Goal: Transaction & Acquisition: Book appointment/travel/reservation

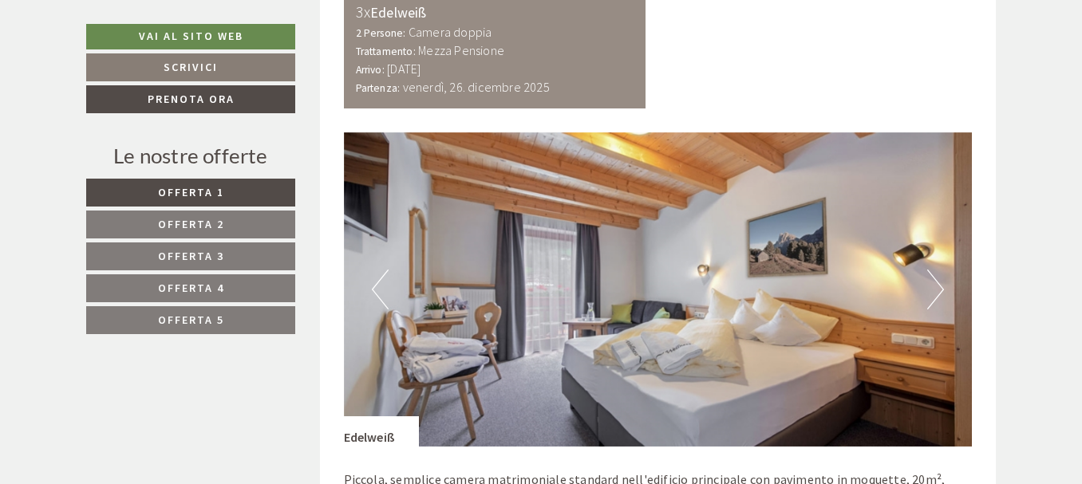
scroll to position [3318, 0]
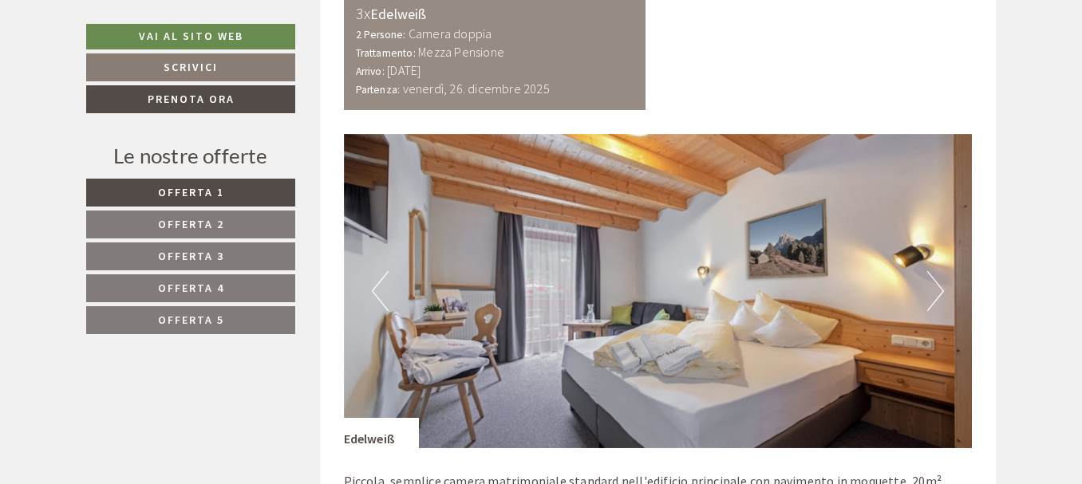
click at [939, 290] on button "Next" at bounding box center [935, 291] width 17 height 40
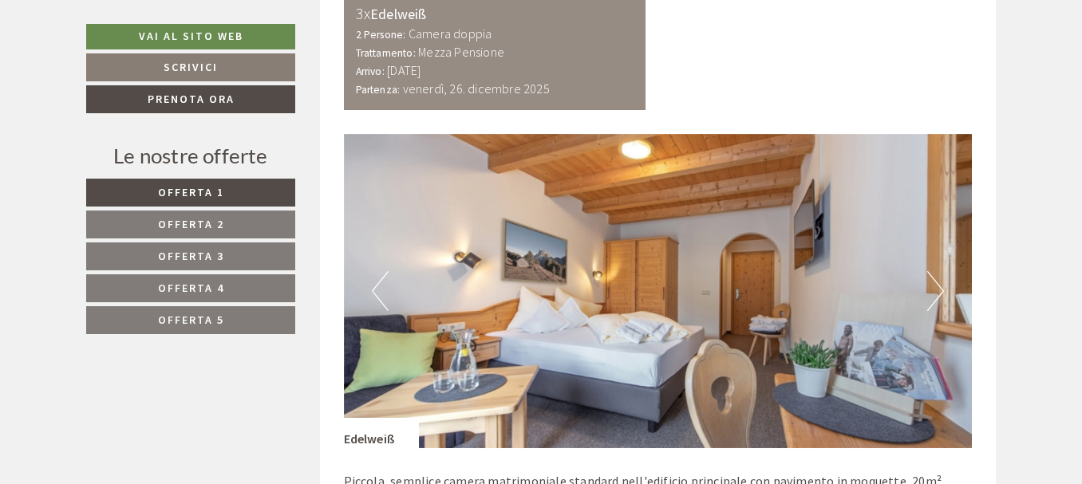
click at [939, 290] on button "Next" at bounding box center [935, 291] width 17 height 40
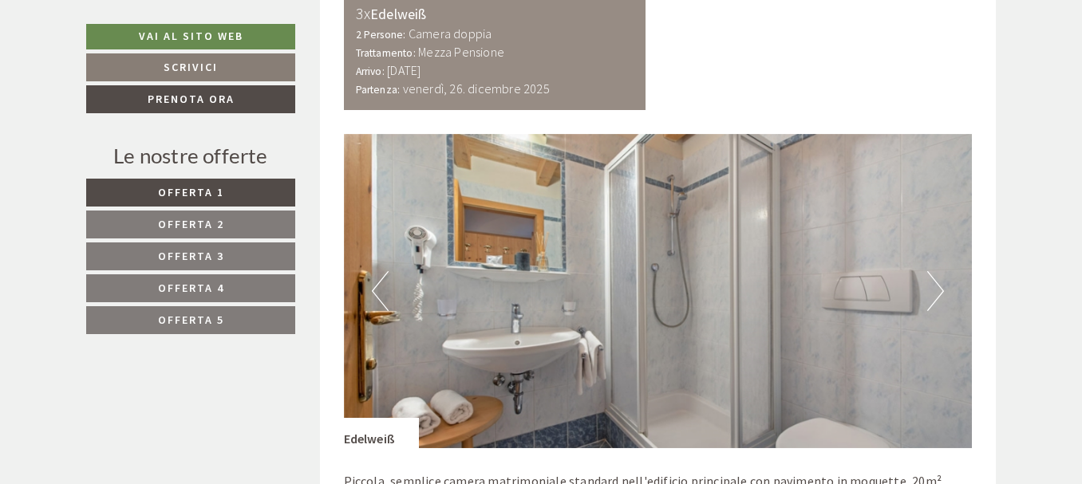
click at [939, 290] on button "Next" at bounding box center [935, 291] width 17 height 40
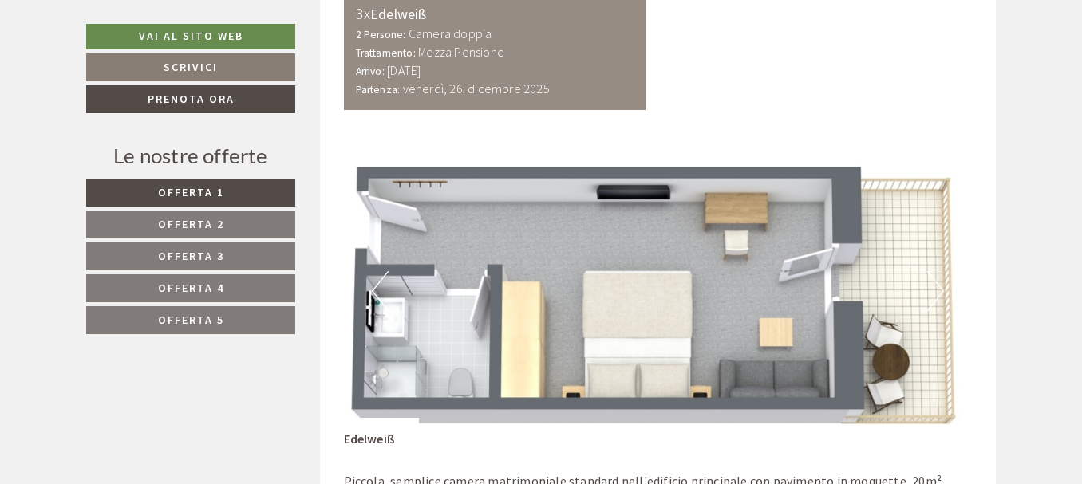
click at [251, 314] on link "Offerta 5" at bounding box center [190, 320] width 209 height 28
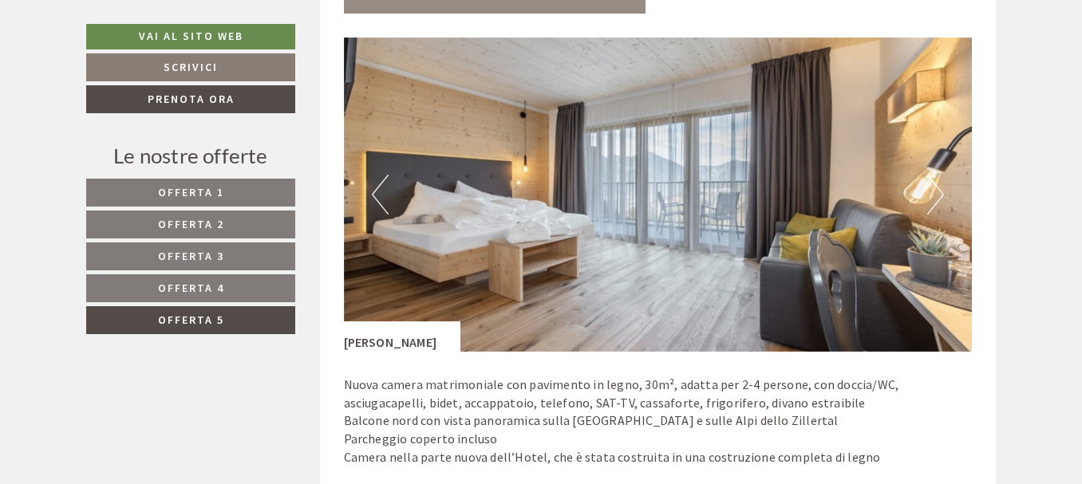
scroll to position [1001, 0]
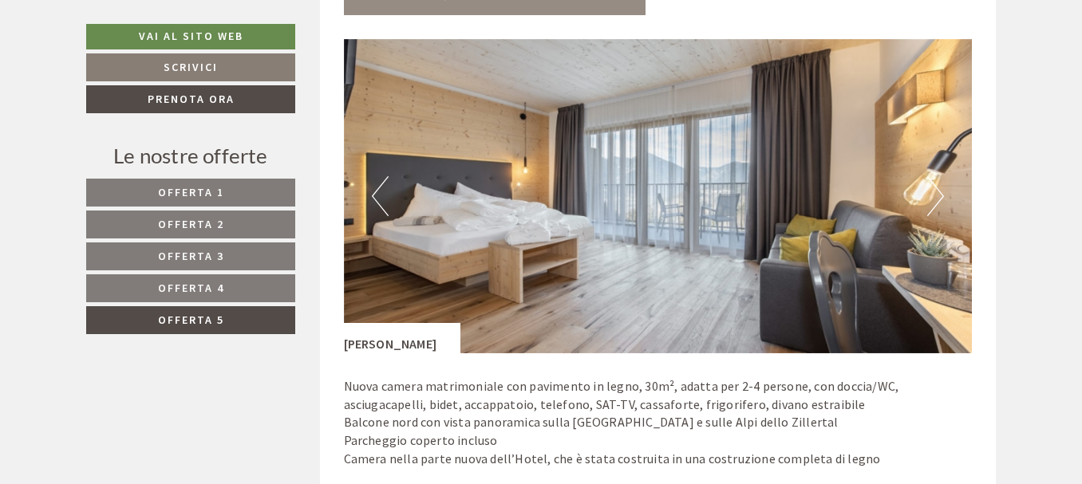
click at [936, 195] on button "Next" at bounding box center [935, 196] width 17 height 40
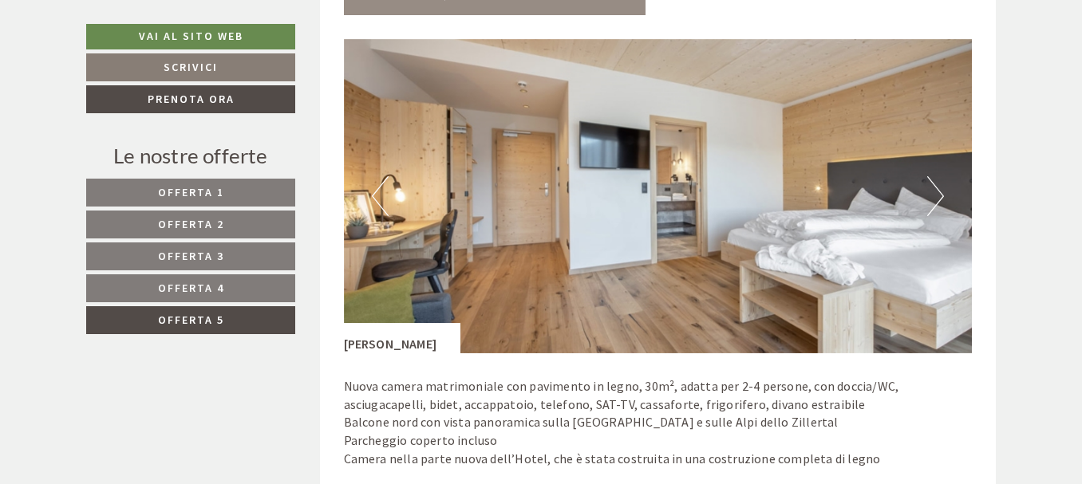
click at [936, 195] on button "Next" at bounding box center [935, 196] width 17 height 40
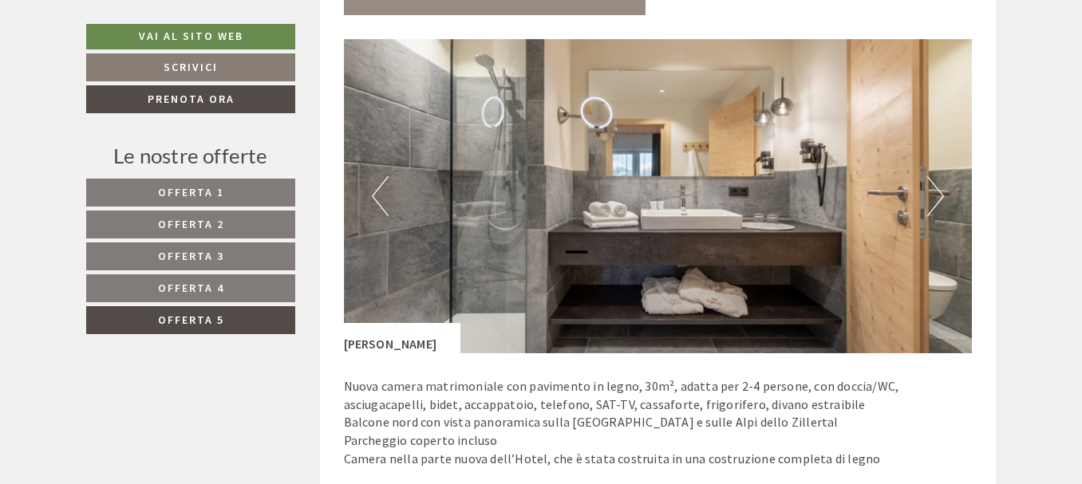
click at [936, 195] on button "Next" at bounding box center [935, 196] width 17 height 40
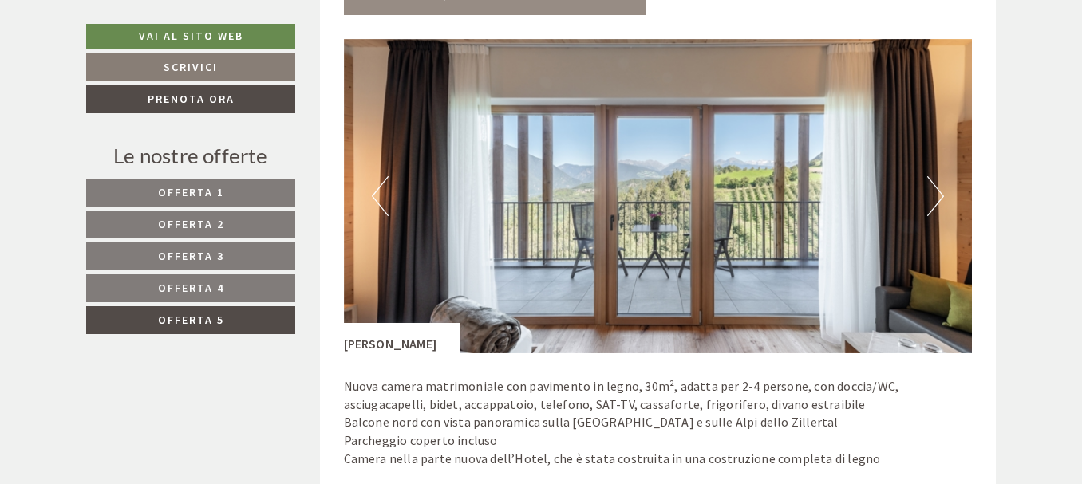
click at [936, 195] on button "Next" at bounding box center [935, 196] width 17 height 40
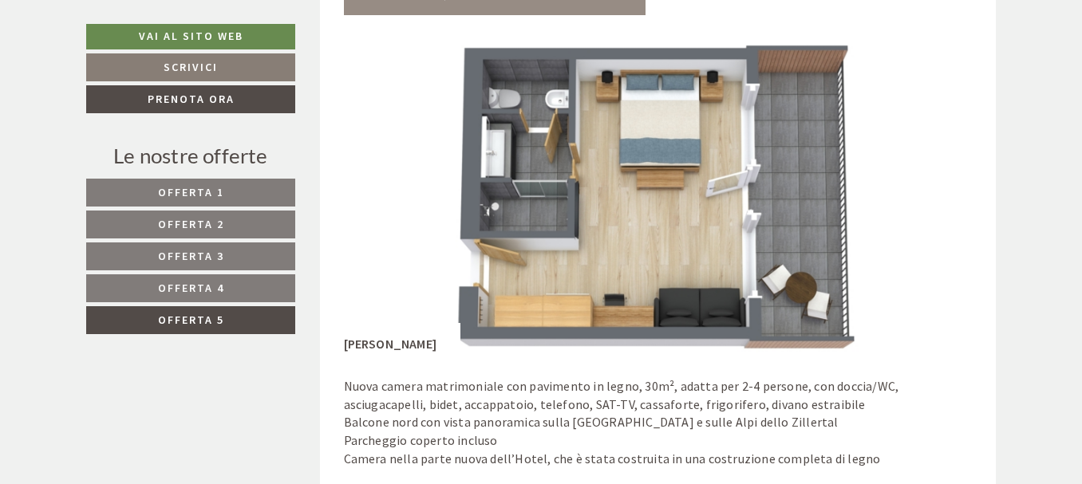
click at [936, 195] on button "Next" at bounding box center [935, 196] width 17 height 40
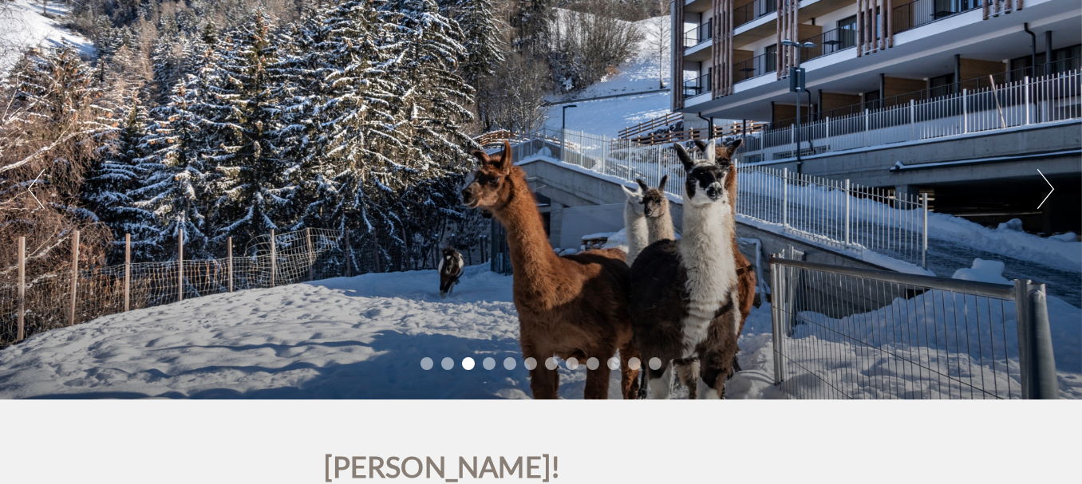
scroll to position [113, 0]
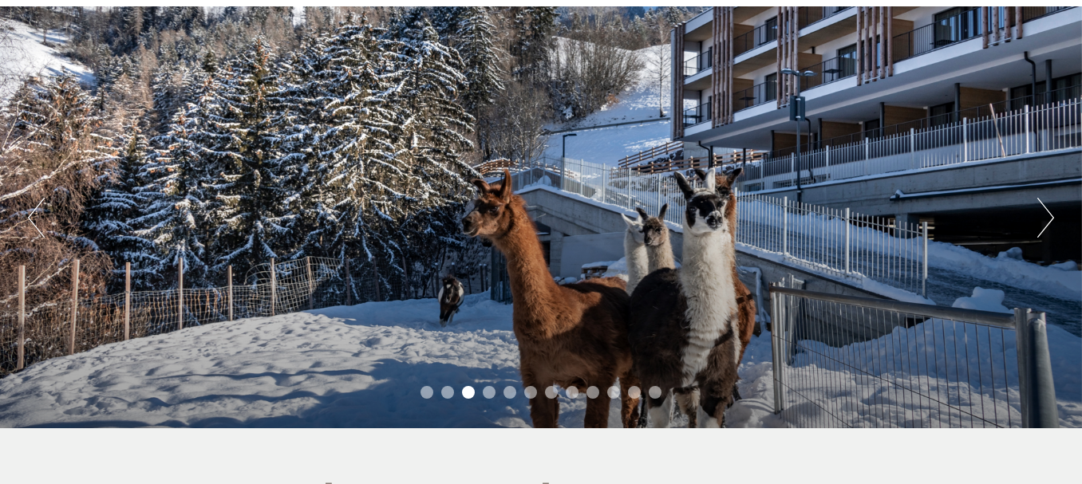
click at [1044, 220] on button "Next" at bounding box center [1045, 218] width 17 height 40
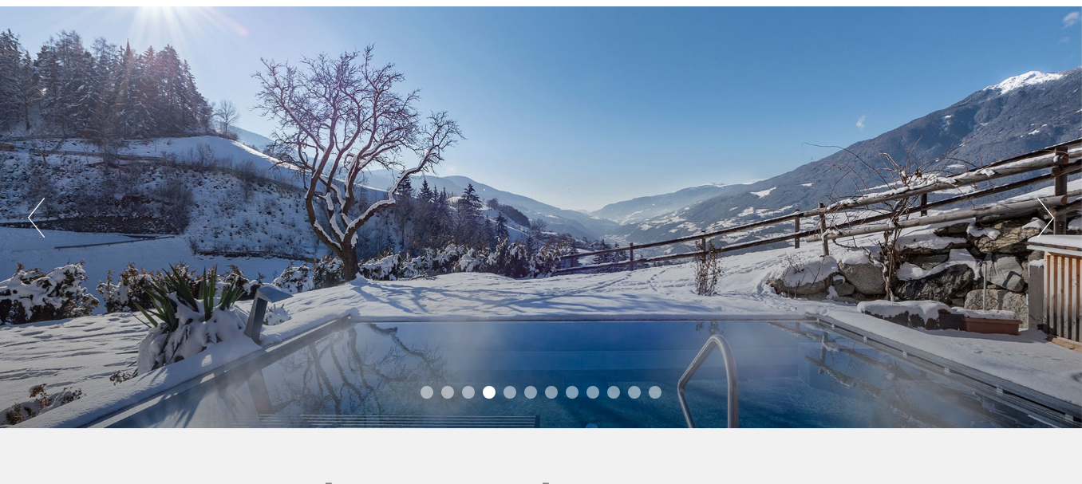
click at [1044, 221] on button "Next" at bounding box center [1045, 218] width 17 height 40
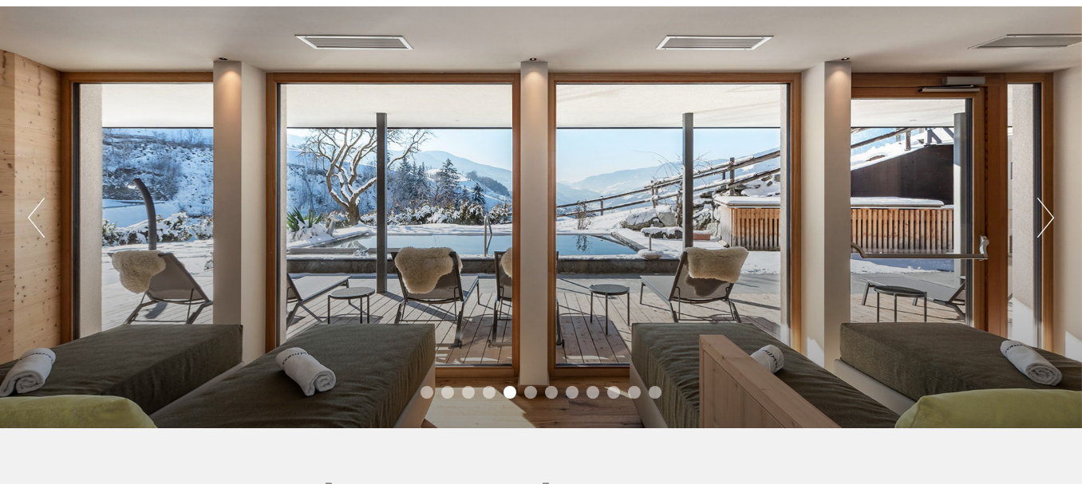
click at [1044, 222] on button "Next" at bounding box center [1045, 218] width 17 height 40
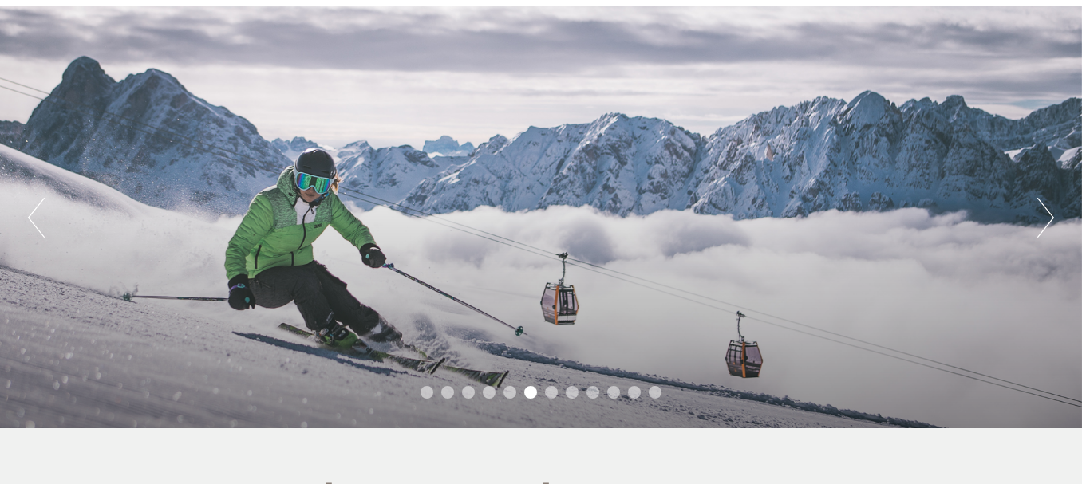
click at [1044, 222] on button "Next" at bounding box center [1045, 218] width 17 height 40
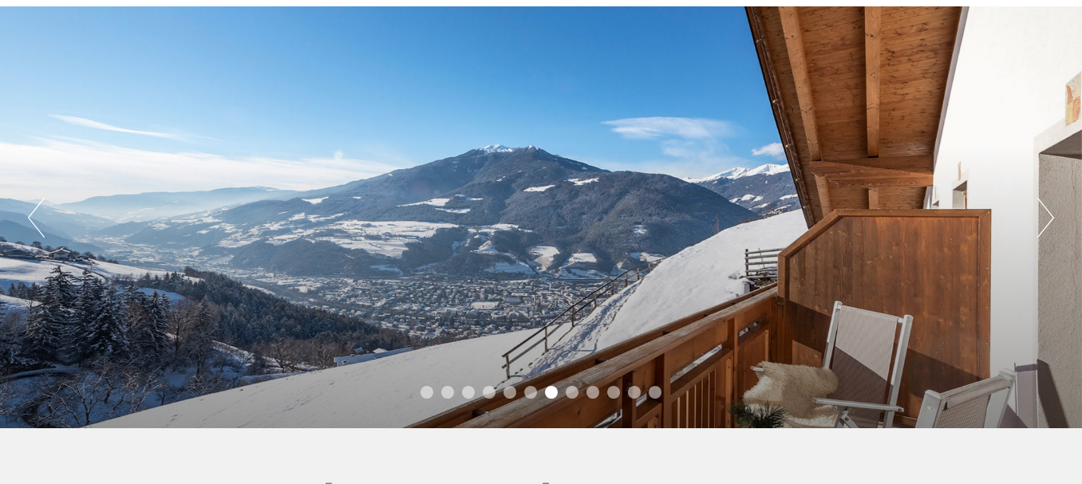
click at [1044, 222] on button "Next" at bounding box center [1045, 218] width 17 height 40
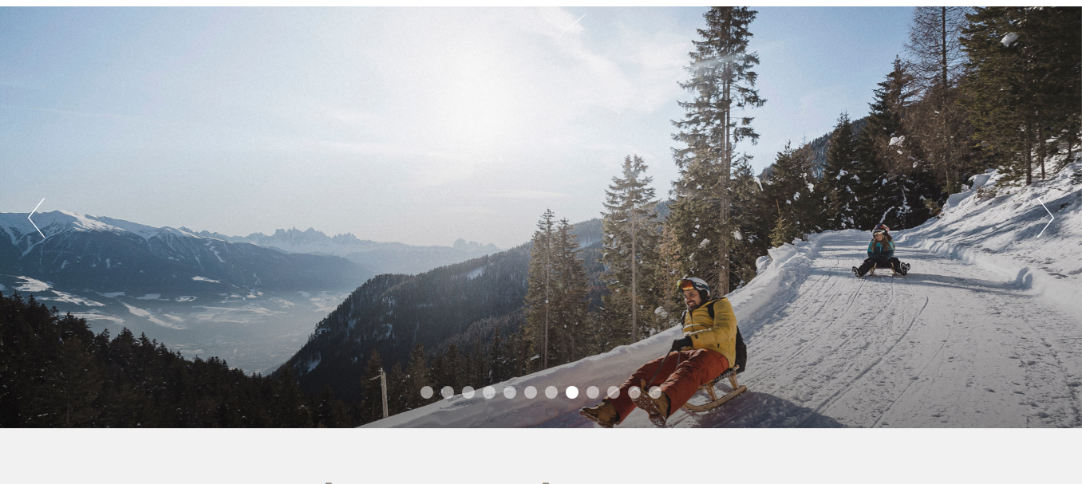
click at [1044, 222] on button "Next" at bounding box center [1045, 218] width 17 height 40
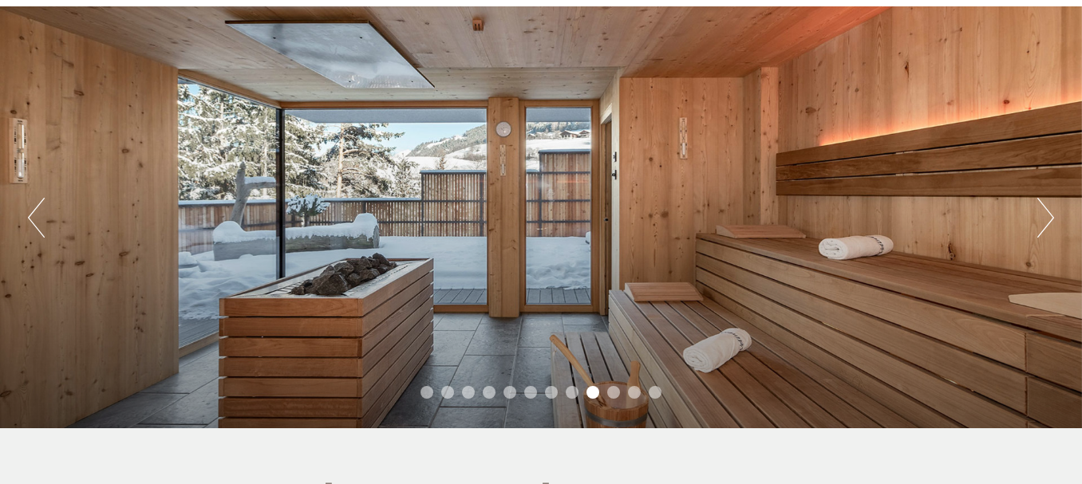
click at [1044, 222] on button "Next" at bounding box center [1045, 218] width 17 height 40
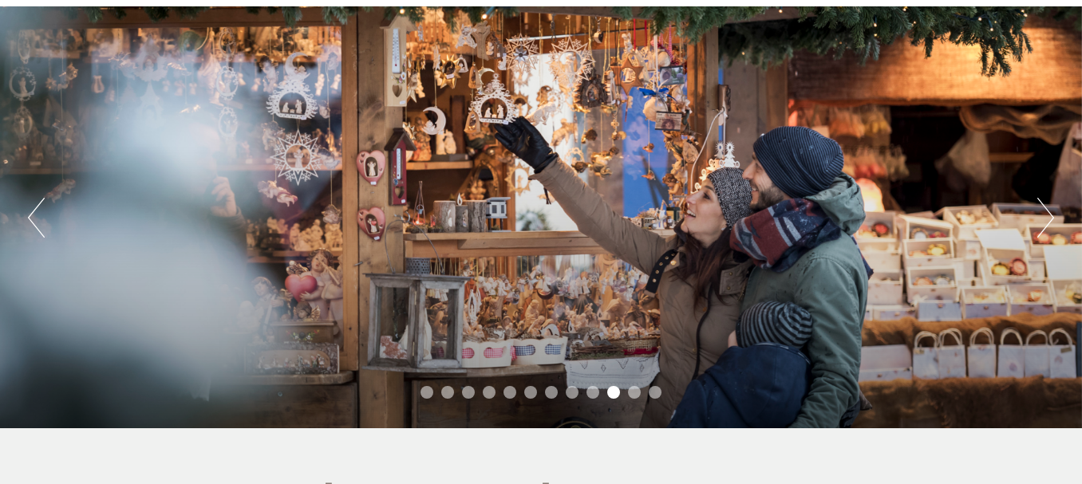
click at [1044, 222] on button "Next" at bounding box center [1045, 218] width 17 height 40
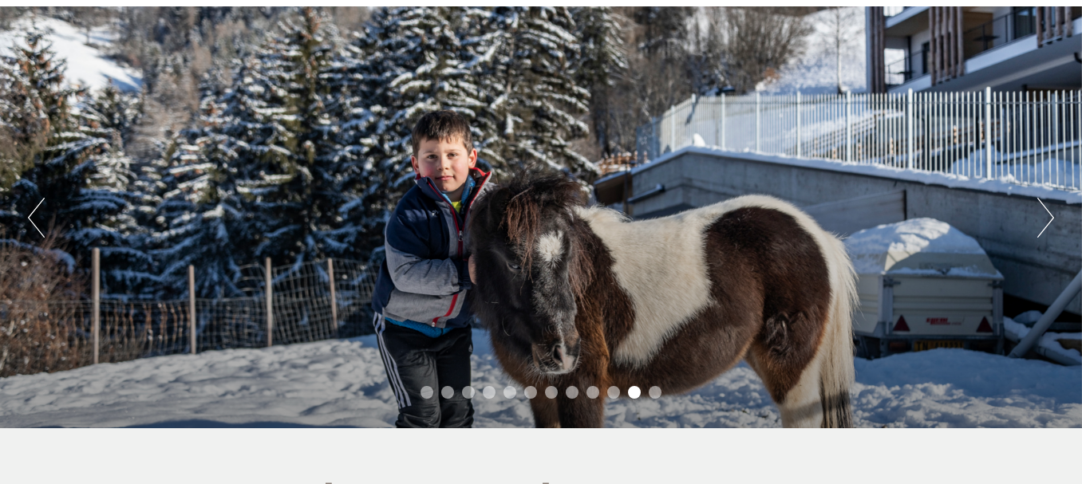
click at [1044, 222] on button "Next" at bounding box center [1045, 218] width 17 height 40
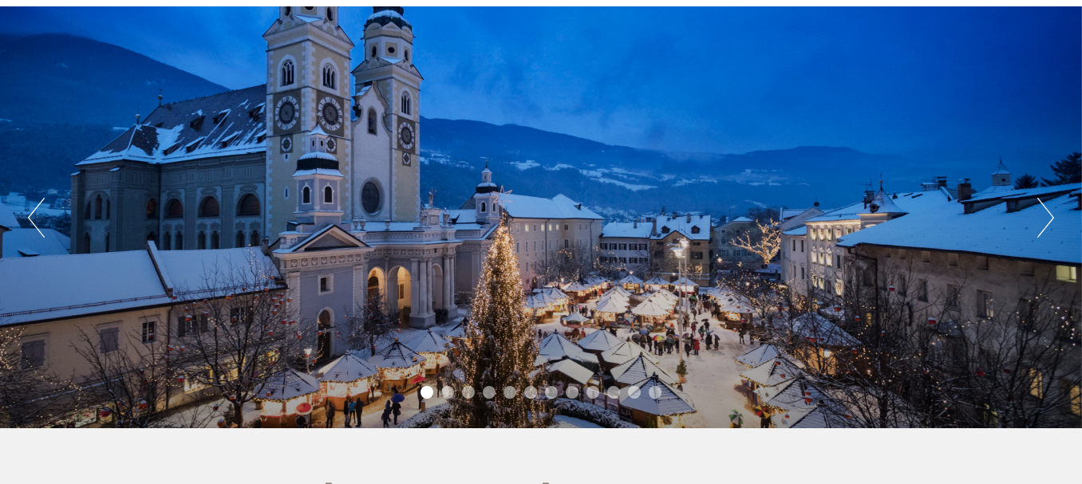
click at [1042, 223] on button "Next" at bounding box center [1045, 218] width 17 height 40
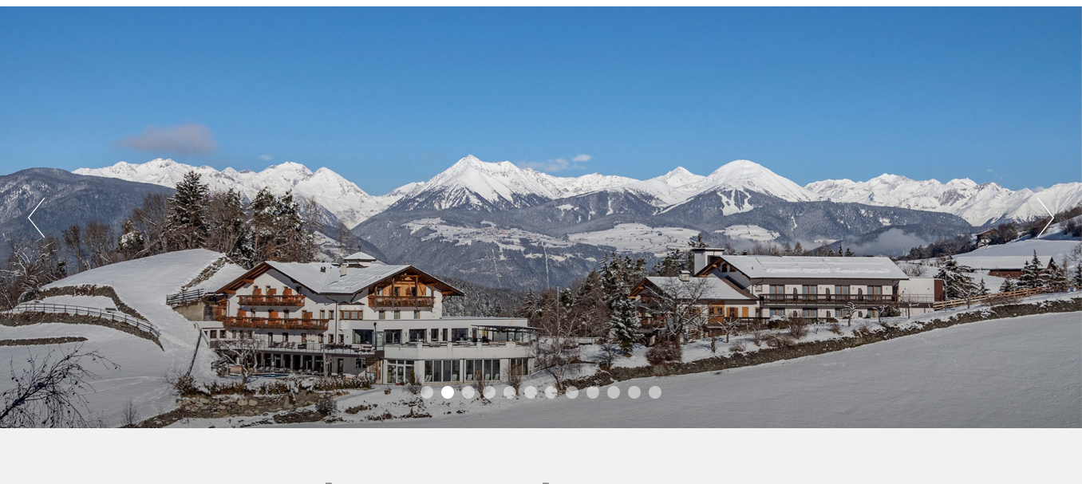
click at [1042, 223] on button "Next" at bounding box center [1045, 218] width 17 height 40
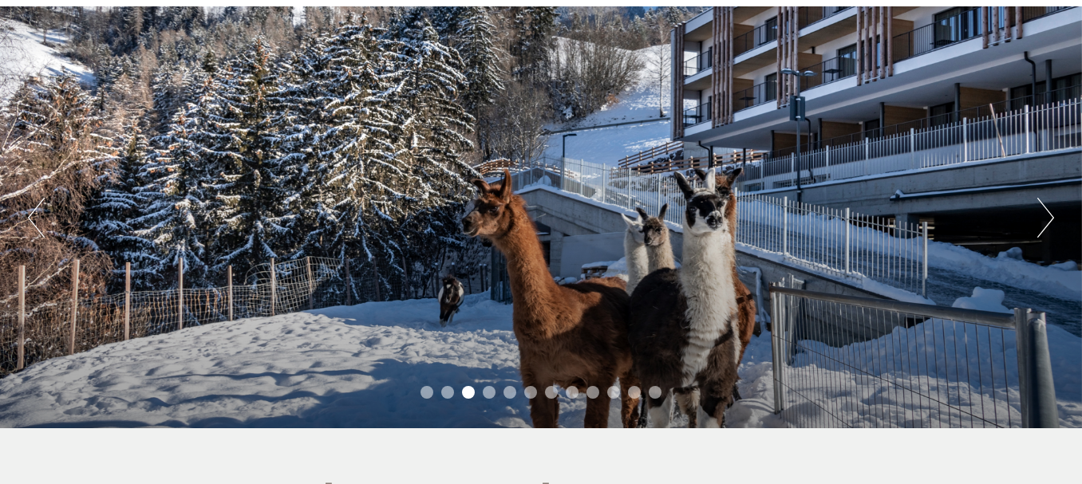
click at [1046, 224] on button "Next" at bounding box center [1045, 218] width 17 height 40
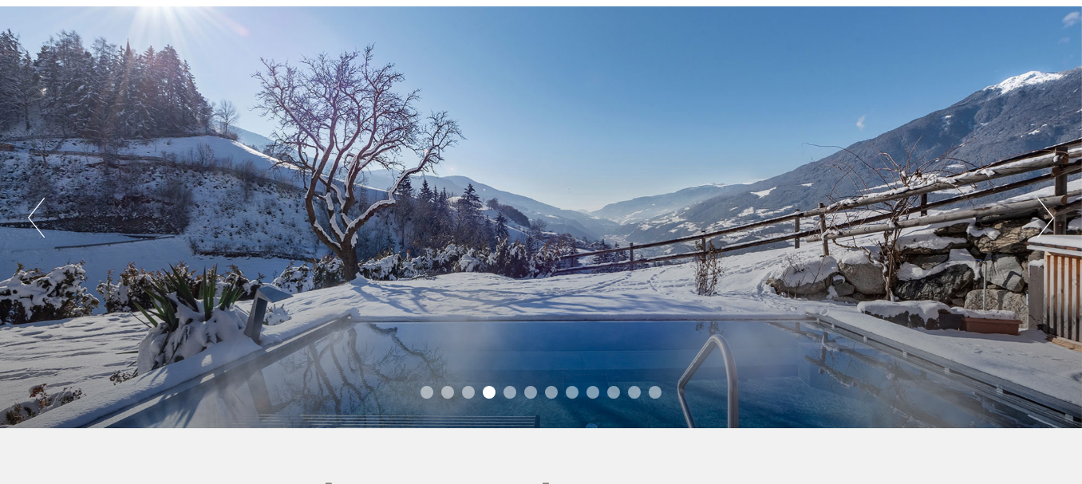
click at [1046, 224] on button "Next" at bounding box center [1045, 218] width 17 height 40
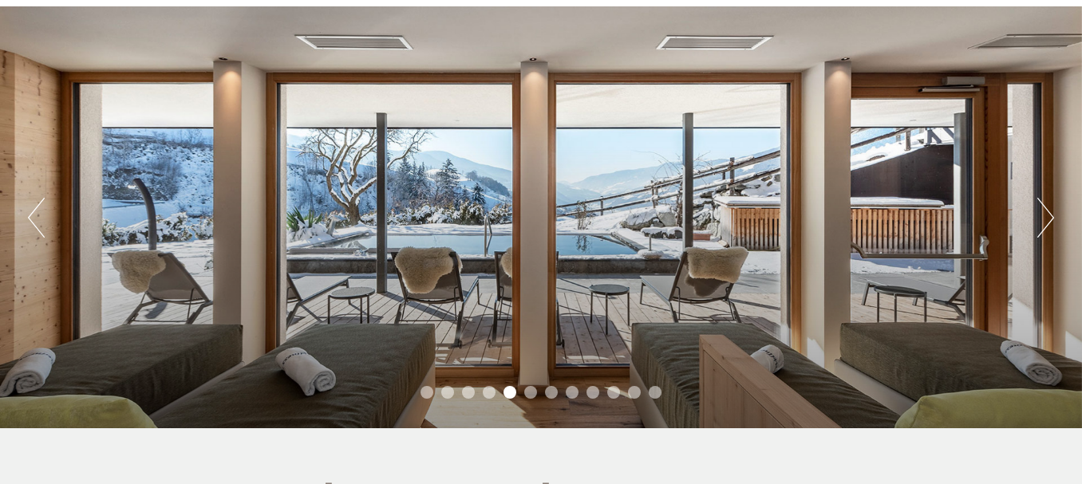
click at [1046, 224] on button "Next" at bounding box center [1045, 218] width 17 height 40
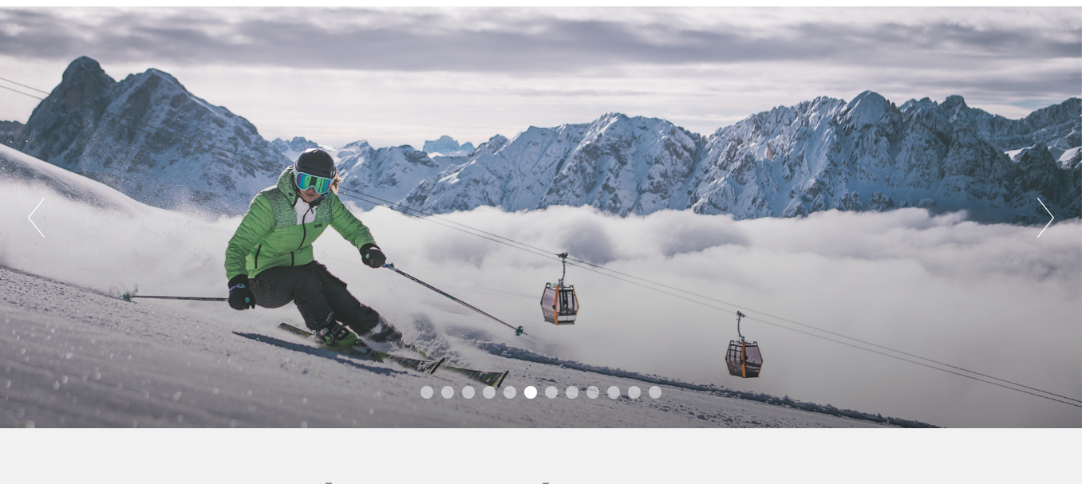
click at [1046, 224] on button "Next" at bounding box center [1045, 218] width 17 height 40
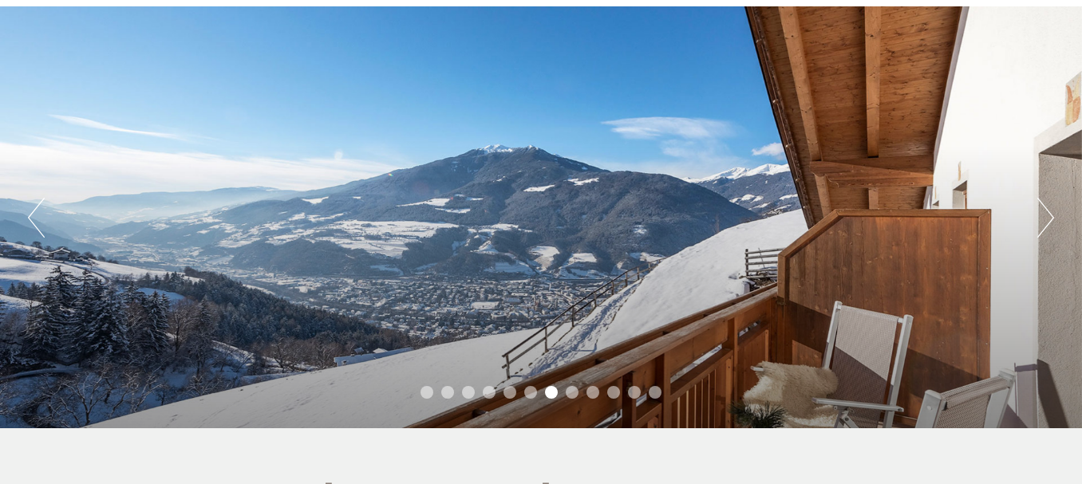
click at [1046, 225] on button "Next" at bounding box center [1045, 218] width 17 height 40
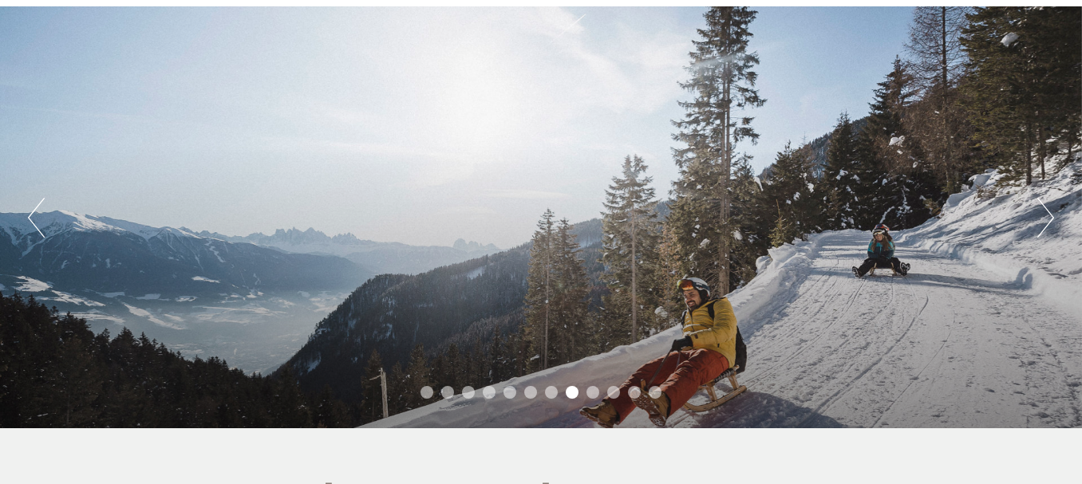
click at [1046, 225] on button "Next" at bounding box center [1045, 218] width 17 height 40
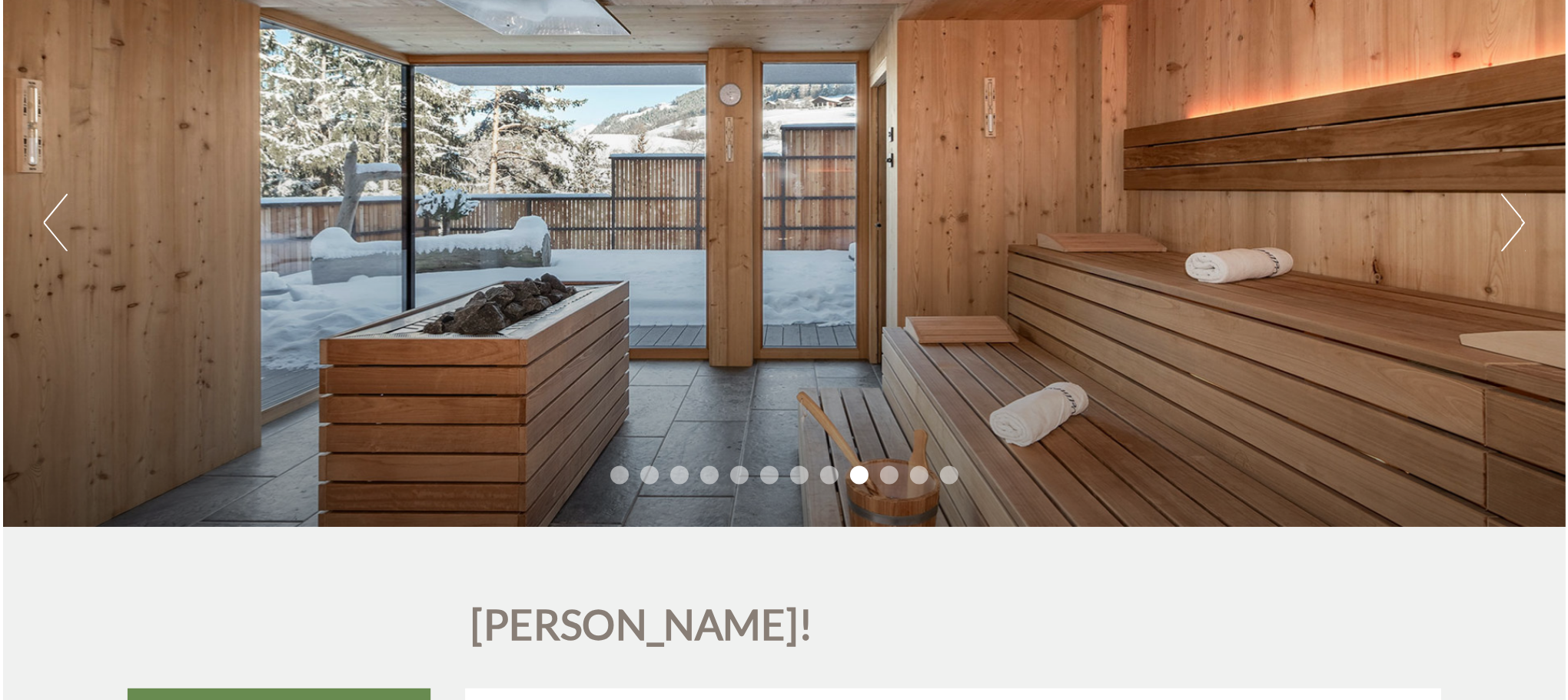
scroll to position [0, 0]
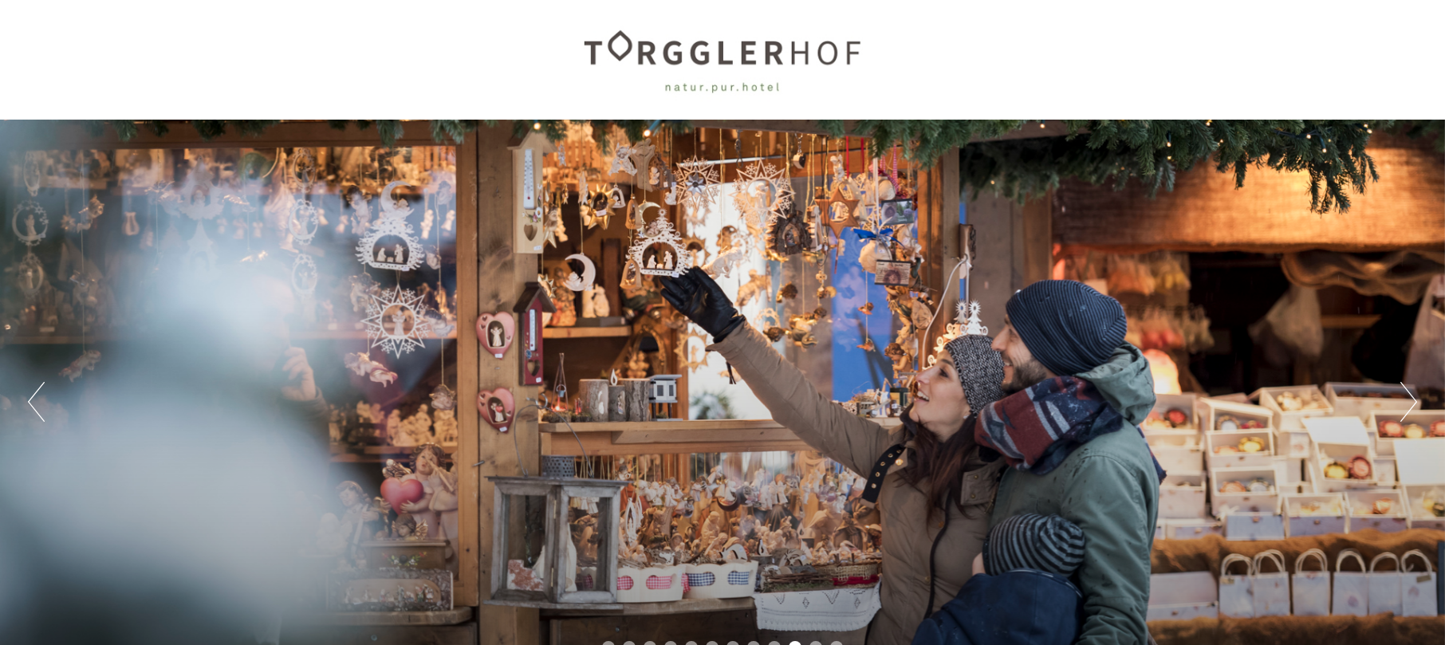
drag, startPoint x: 678, startPoint y: 43, endPoint x: 616, endPoint y: 39, distance: 62.3
click at [904, 57] on div at bounding box center [722, 60] width 893 height 104
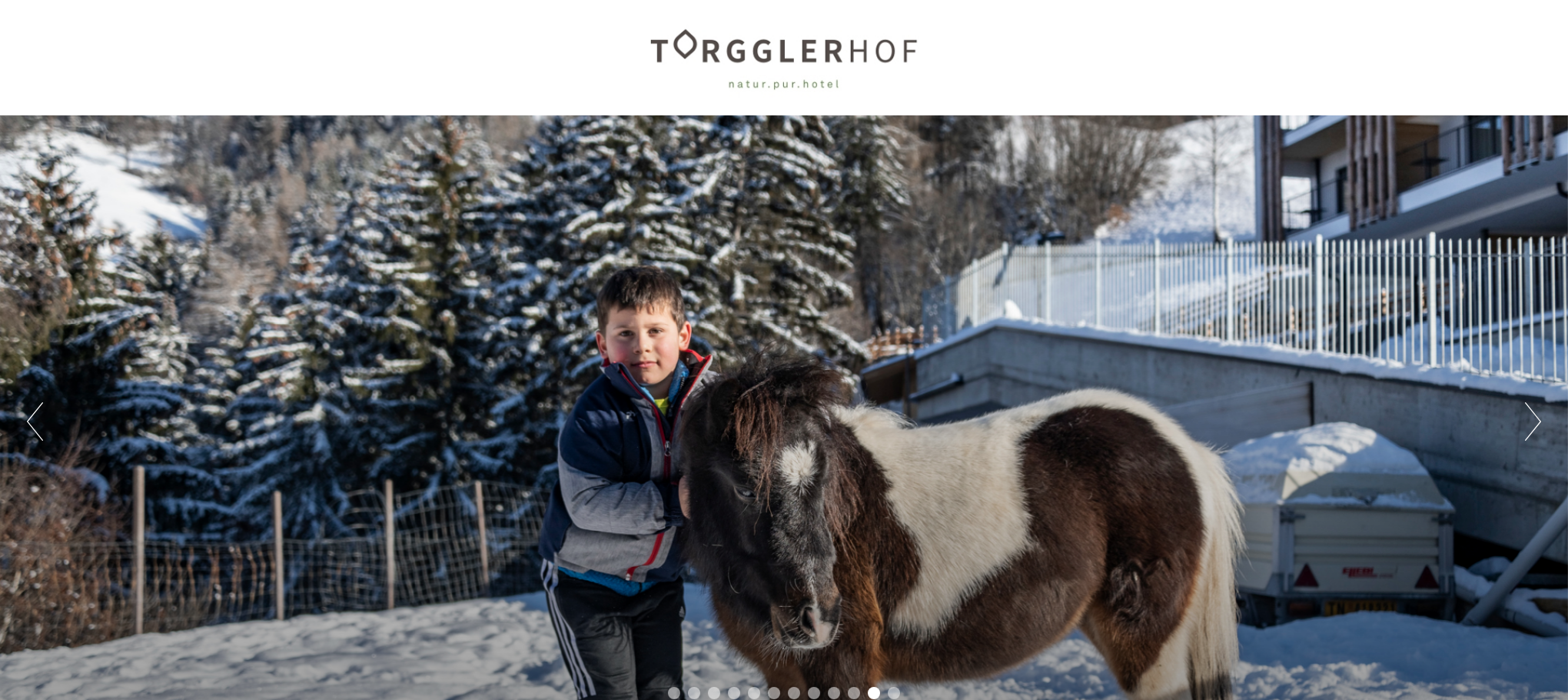
drag, startPoint x: 914, startPoint y: 65, endPoint x: 969, endPoint y: 12, distance: 76.4
click at [969, 12] on div at bounding box center [784, 58] width 861 height 100
